Goal: Information Seeking & Learning: Check status

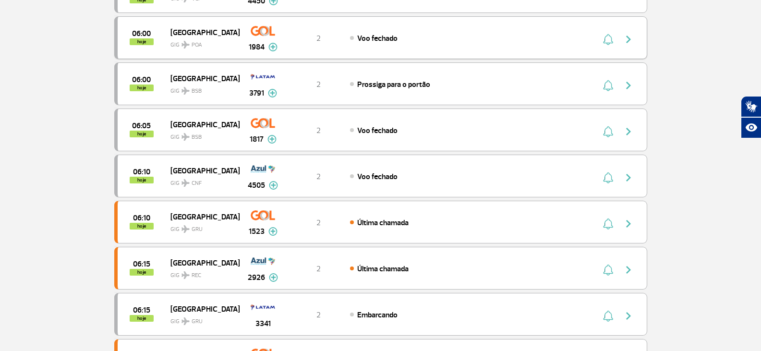
scroll to position [240, 0]
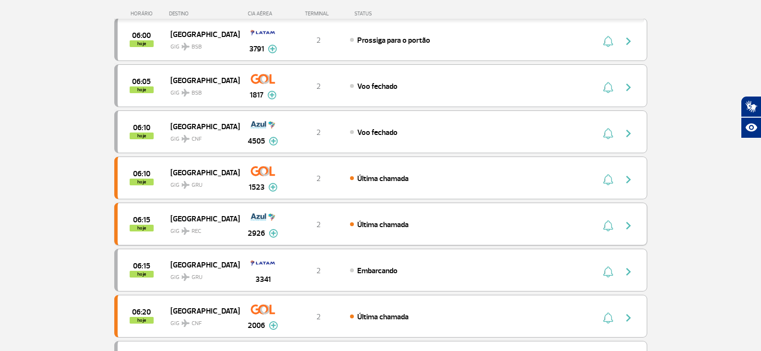
click at [289, 232] on div "06:15 hoje Recife GIG REC 2926 2 Última chamada Parcerias: Avianca 4326 TAP Por…" at bounding box center [380, 224] width 533 height 43
click at [625, 220] on img "button" at bounding box center [629, 226] width 12 height 12
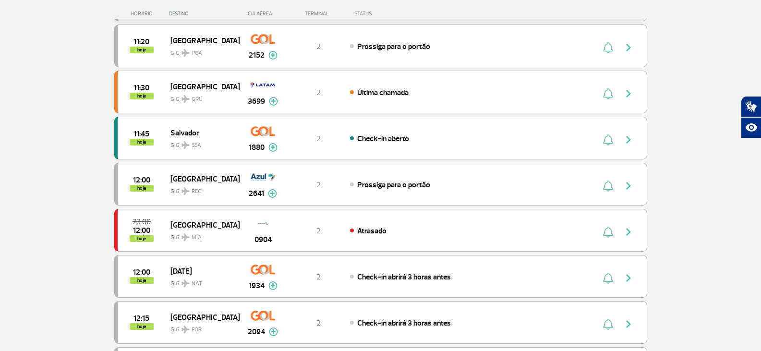
scroll to position [624, 0]
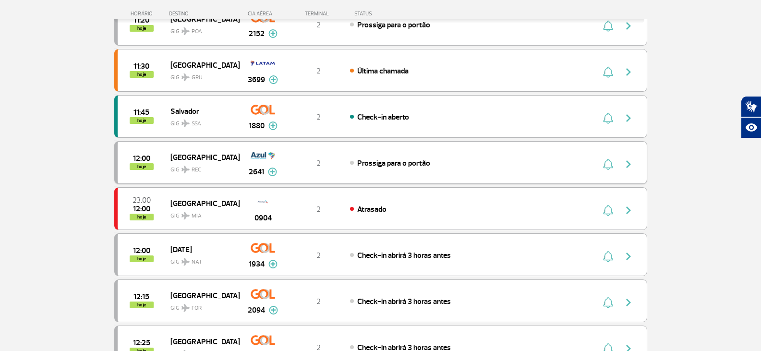
click at [224, 167] on span "GIG REC" at bounding box center [200, 167] width 61 height 14
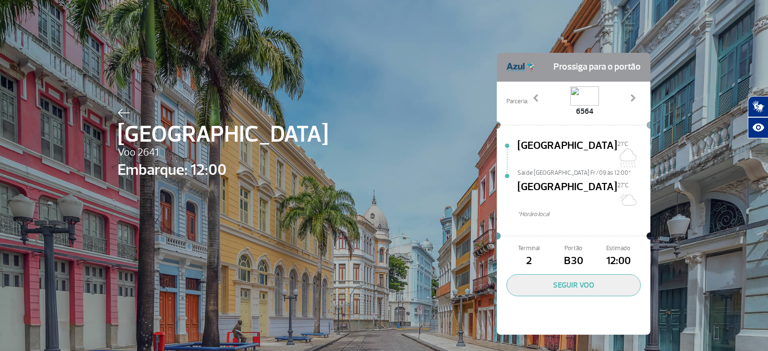
drag, startPoint x: 604, startPoint y: 118, endPoint x: 598, endPoint y: 147, distance: 29.9
click at [604, 119] on div at bounding box center [574, 125] width 146 height 17
click at [529, 186] on span "[GEOGRAPHIC_DATA]" at bounding box center [567, 194] width 100 height 31
